Goal: Transaction & Acquisition: Purchase product/service

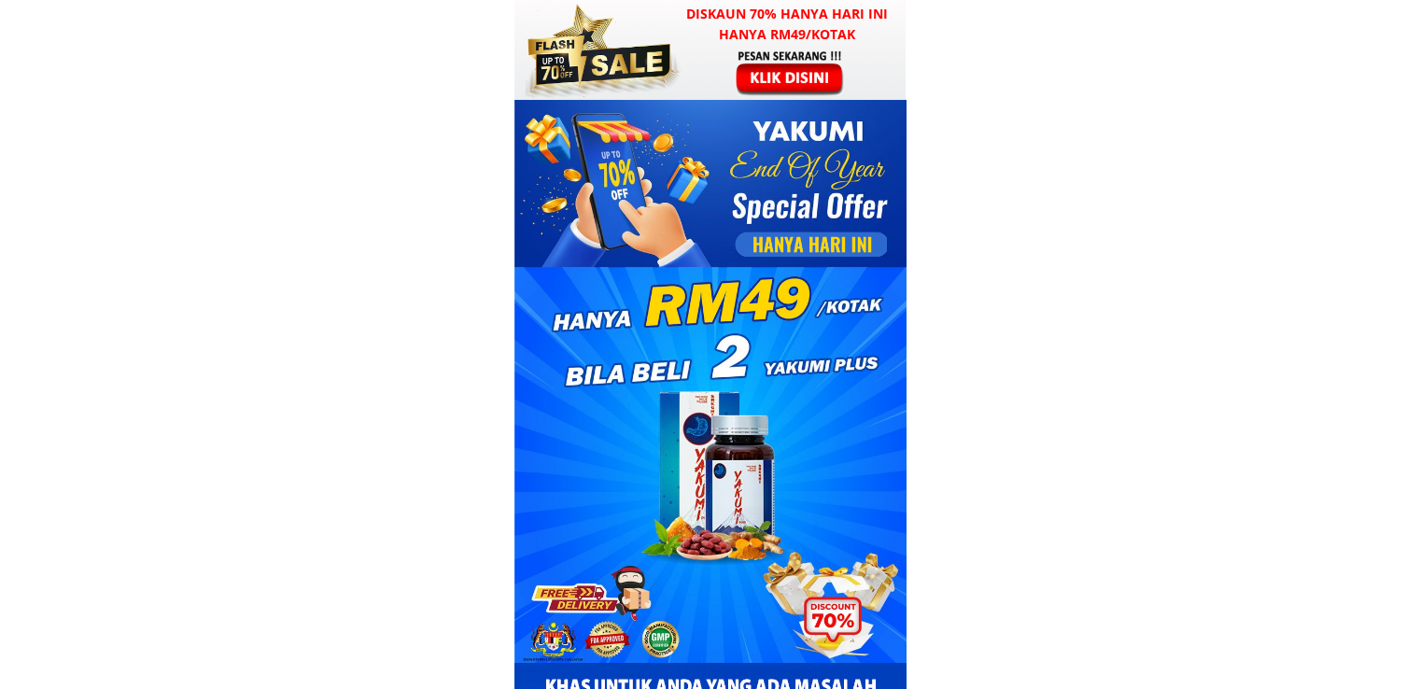
click at [793, 70] on div at bounding box center [791, 73] width 145 height 48
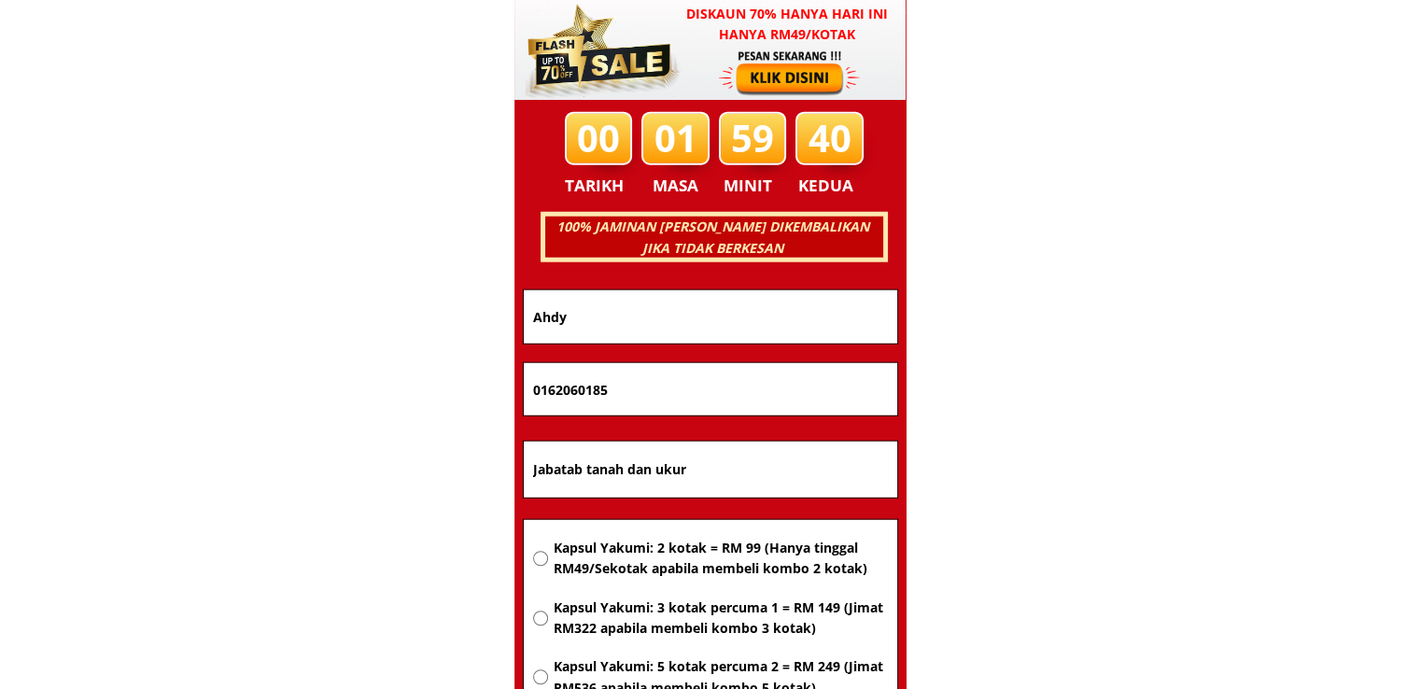
scroll to position [11962, 0]
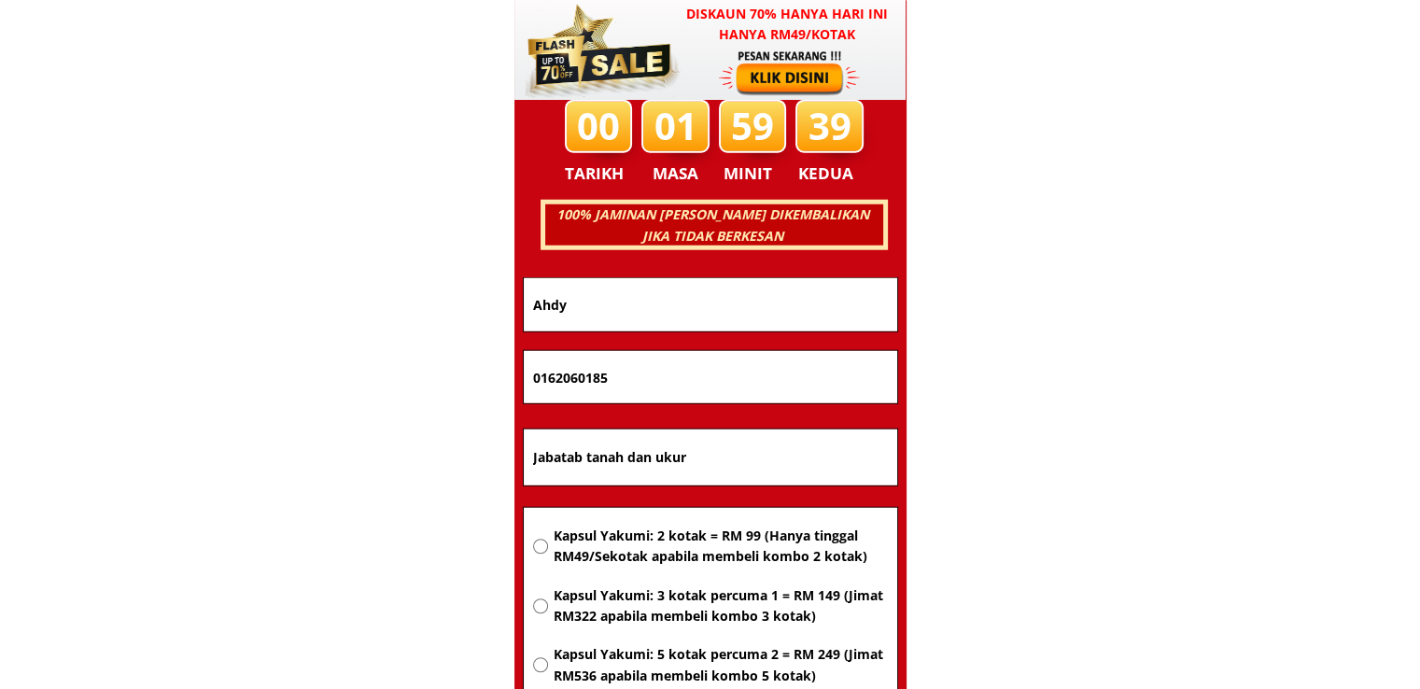
drag, startPoint x: 654, startPoint y: 285, endPoint x: 393, endPoint y: 310, distance: 262.6
paste input "[PERSON_NAME]"
type input "[PERSON_NAME]"
drag, startPoint x: 613, startPoint y: 380, endPoint x: 381, endPoint y: 381, distance: 232.5
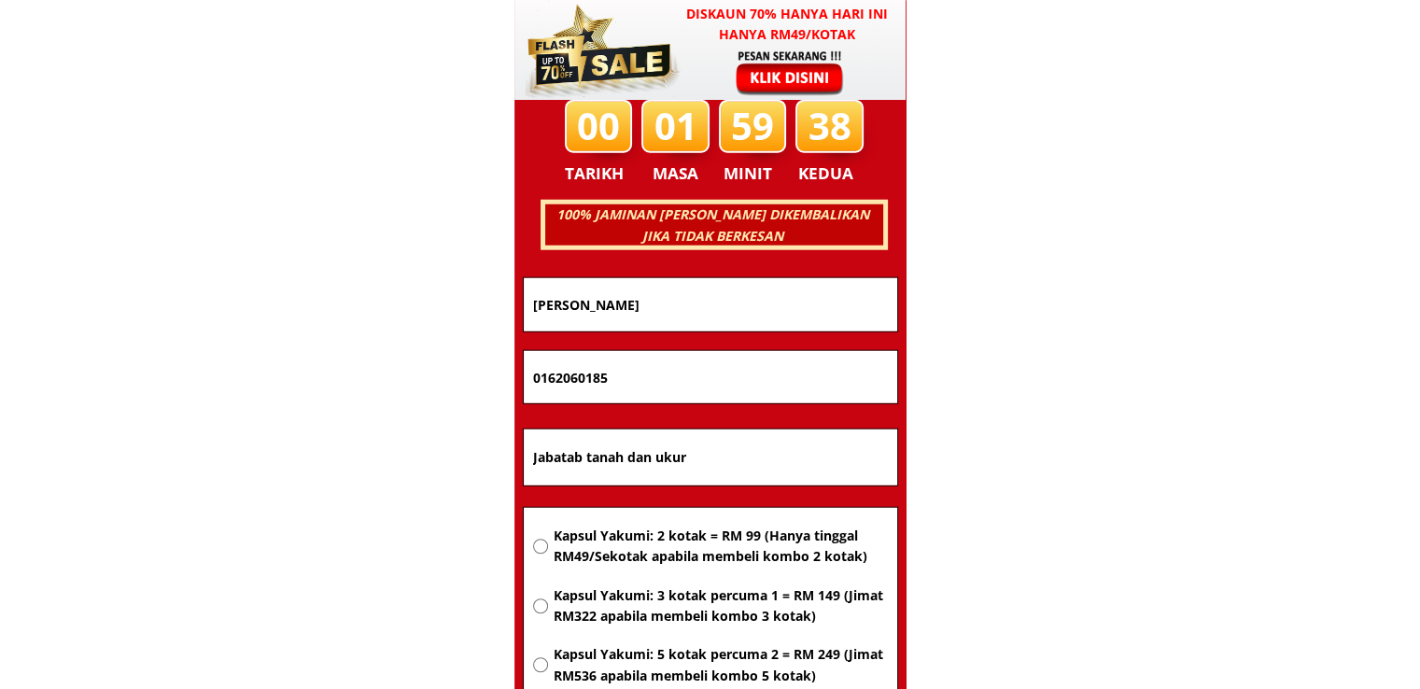
paste input "9-6030521"
click at [557, 376] on input "019-6030521" at bounding box center [710, 377] width 364 height 52
type input "0196030521"
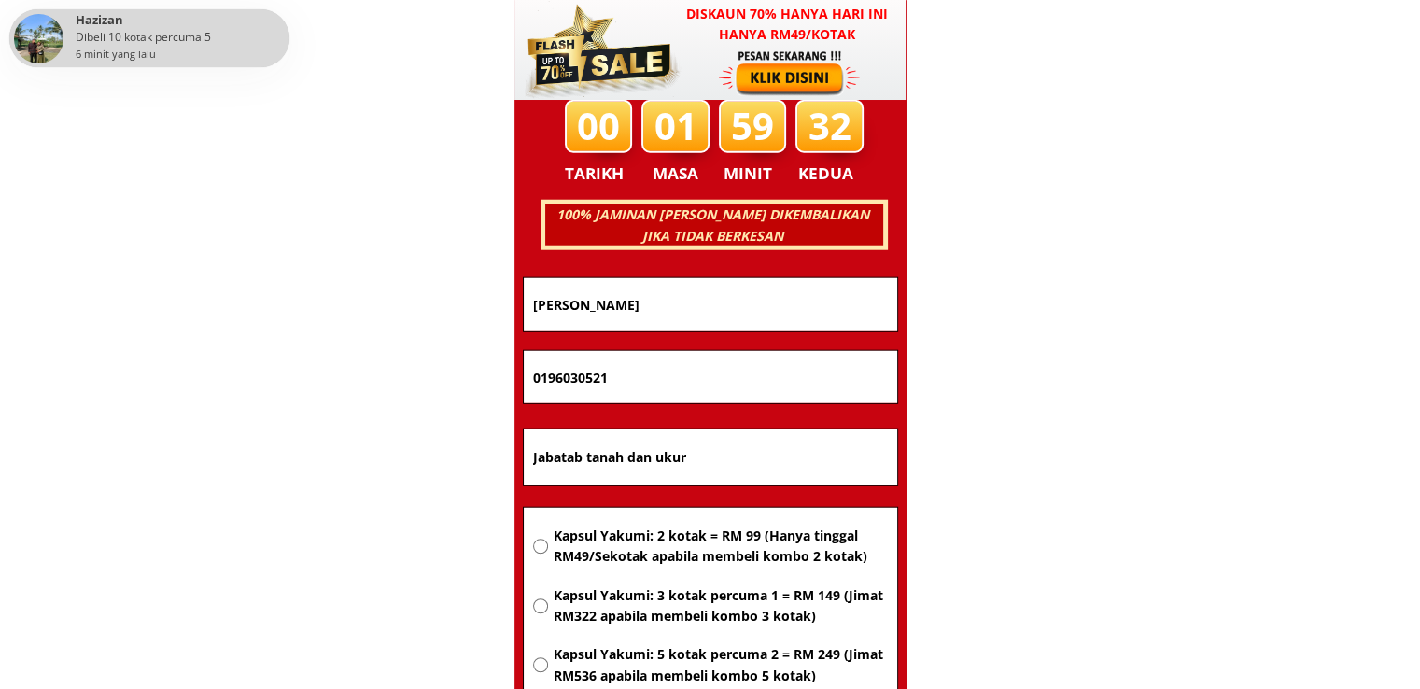
drag, startPoint x: 814, startPoint y: 466, endPoint x: 328, endPoint y: 457, distance: 486.5
paste input "Lot [GEOGRAPHIC_DATA] 2 [GEOGRAPHIC_DATA]"
type input "Lot [GEOGRAPHIC_DATA] 2 [GEOGRAPHIC_DATA]"
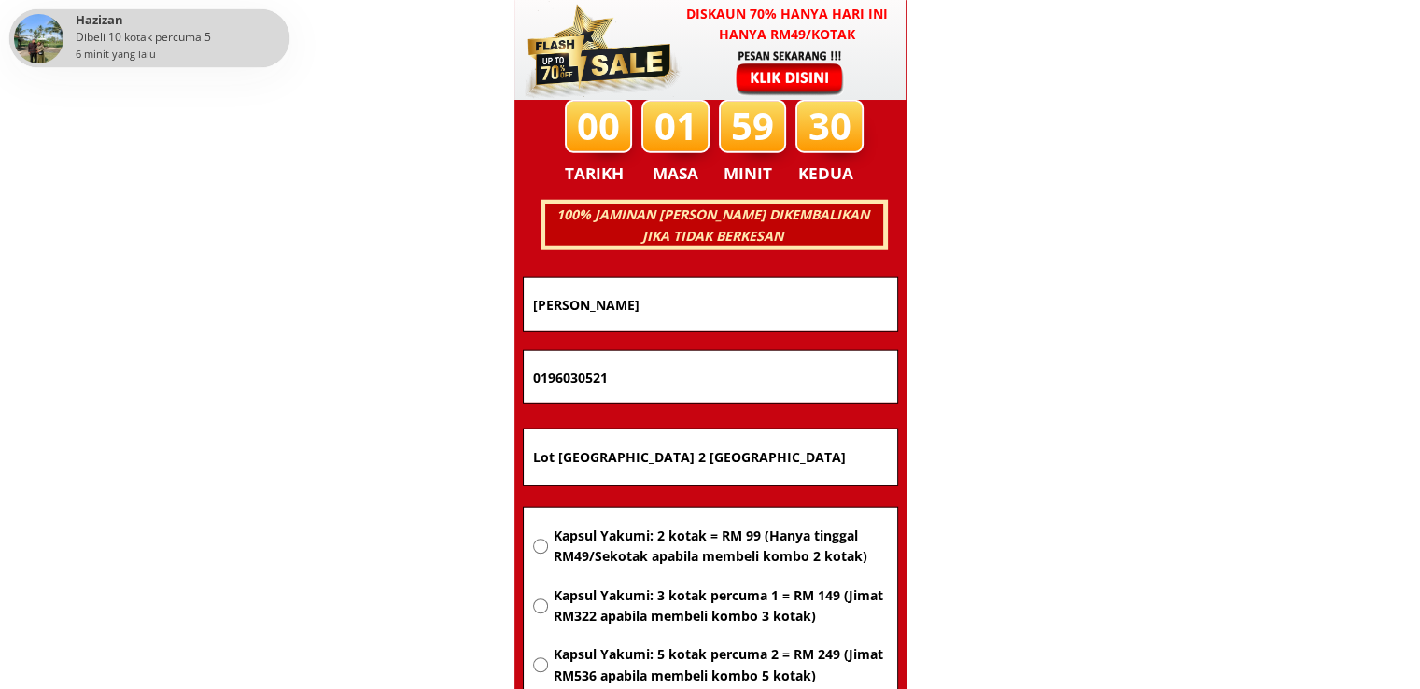
click at [672, 549] on span "Kapsul Yakumi: 2 kotak = RM 99 (Hanya tinggal RM49/Sekotak apabila membeli komb…" at bounding box center [720, 547] width 334 height 42
radio input "true"
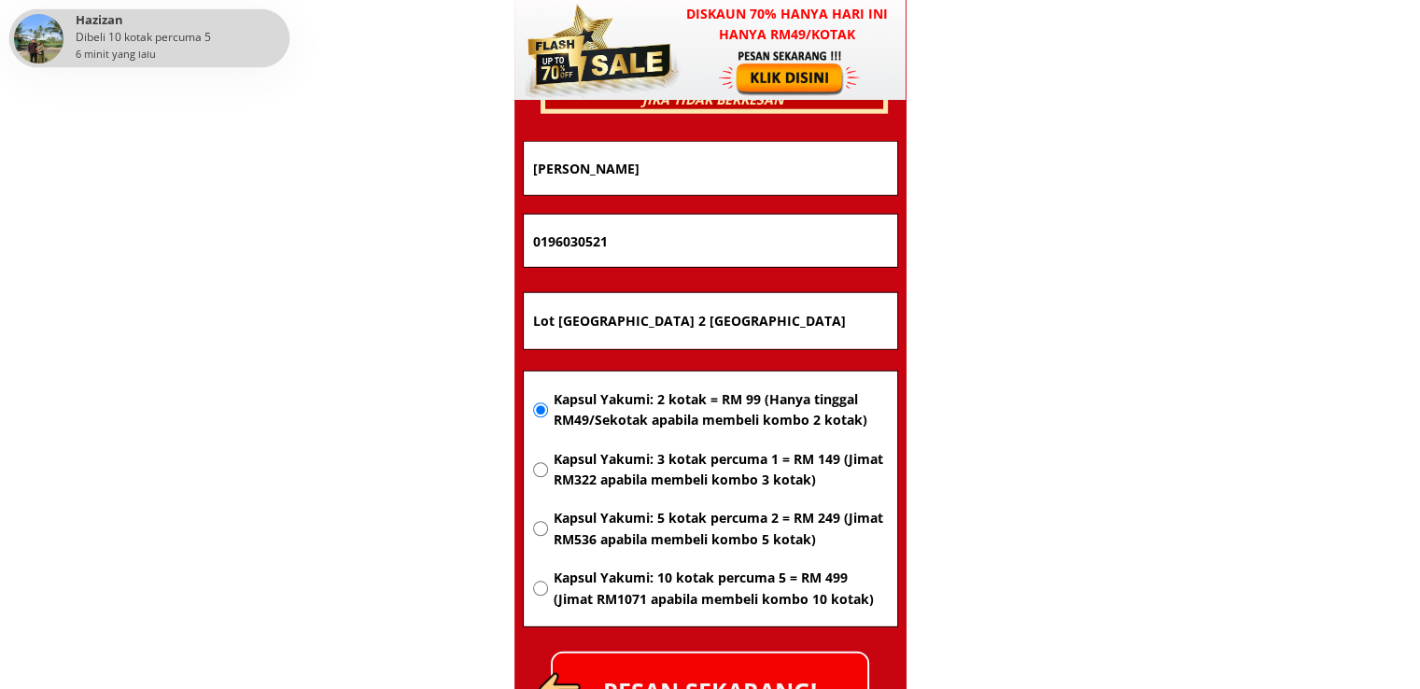
scroll to position [12336, 0]
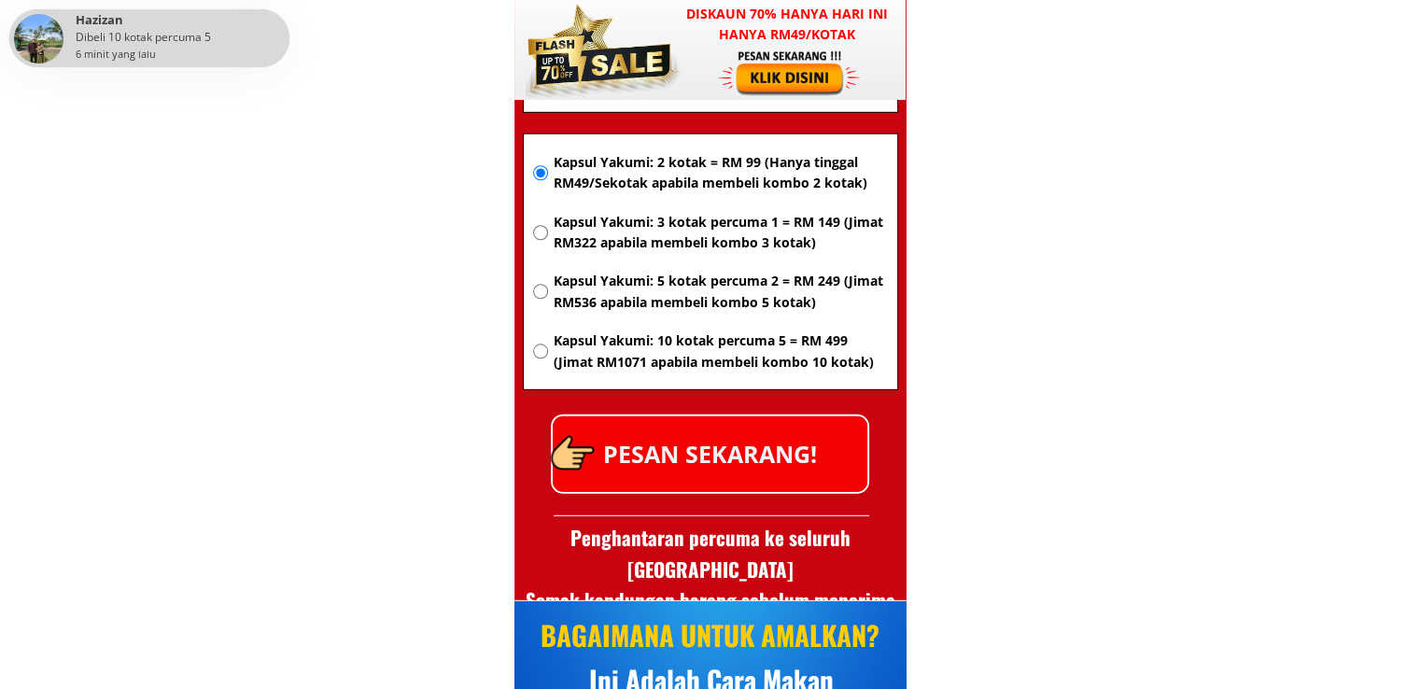
click at [770, 454] on p "PESAN SEKARANG!" at bounding box center [710, 454] width 315 height 76
